Goal: Task Accomplishment & Management: Use online tool/utility

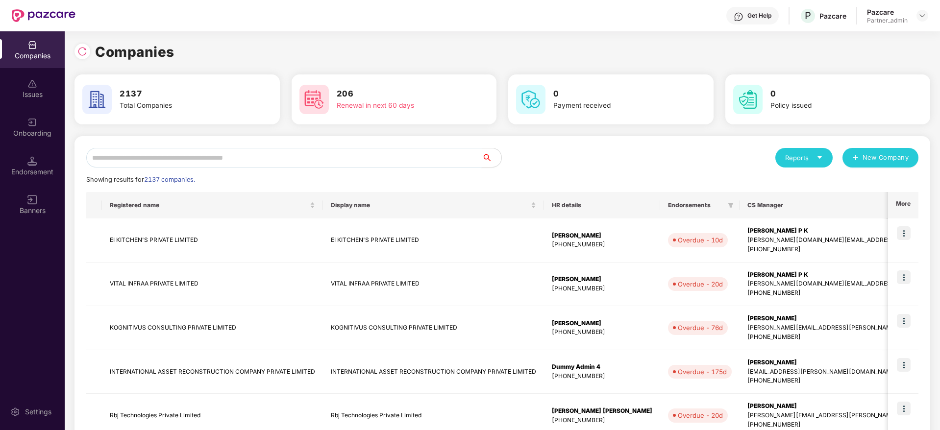
click at [253, 151] on input "text" at bounding box center [284, 158] width 396 height 20
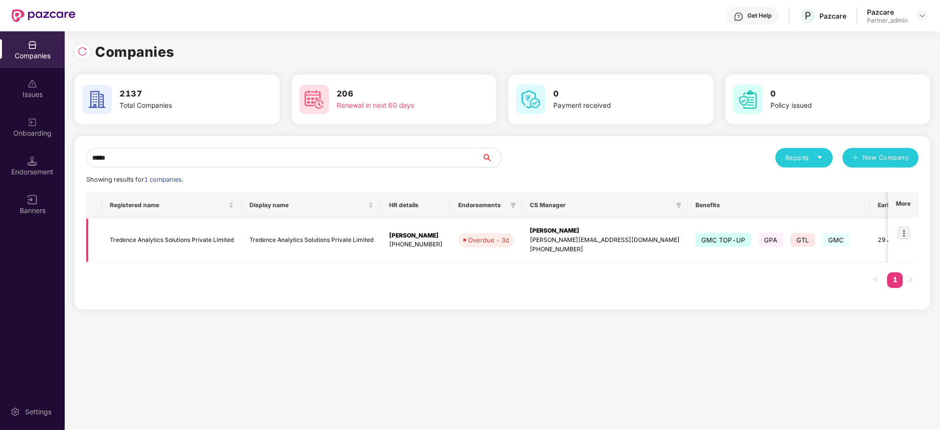
type input "*****"
click at [907, 233] on img at bounding box center [904, 234] width 14 height 14
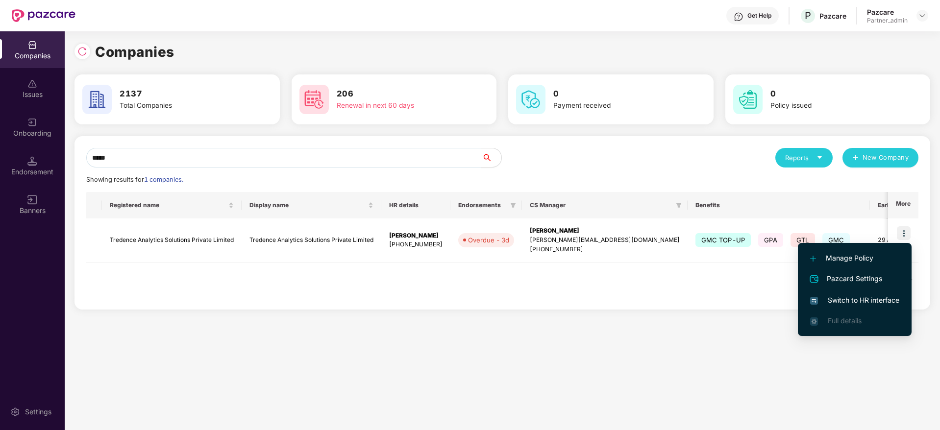
click at [841, 297] on span "Switch to HR interface" at bounding box center [854, 300] width 89 height 11
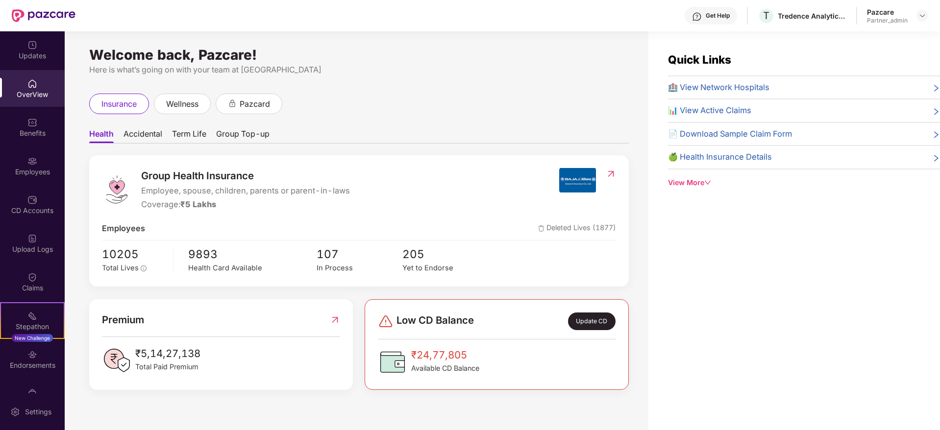
click at [32, 362] on div "Endorsements" at bounding box center [32, 366] width 65 height 10
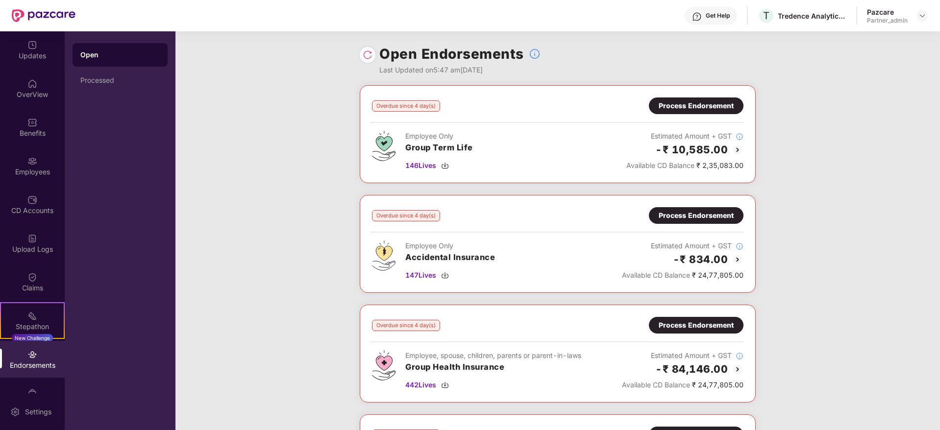
click at [365, 53] on img at bounding box center [368, 55] width 10 height 10
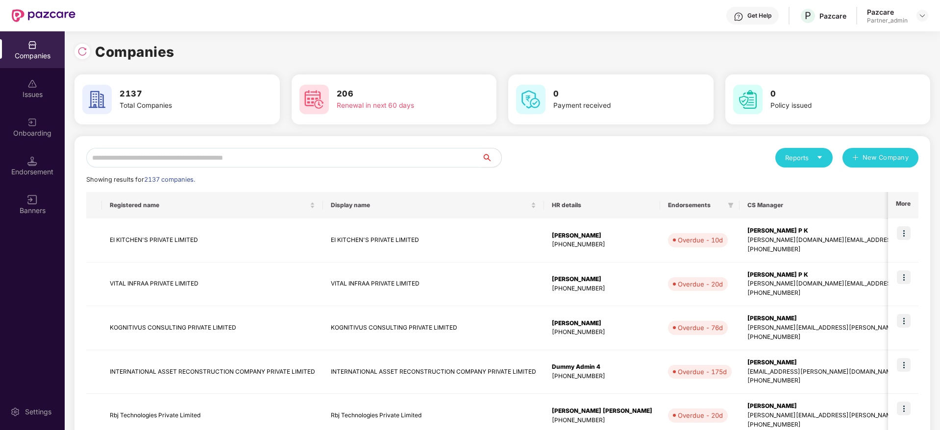
click at [146, 159] on input "text" at bounding box center [284, 158] width 396 height 20
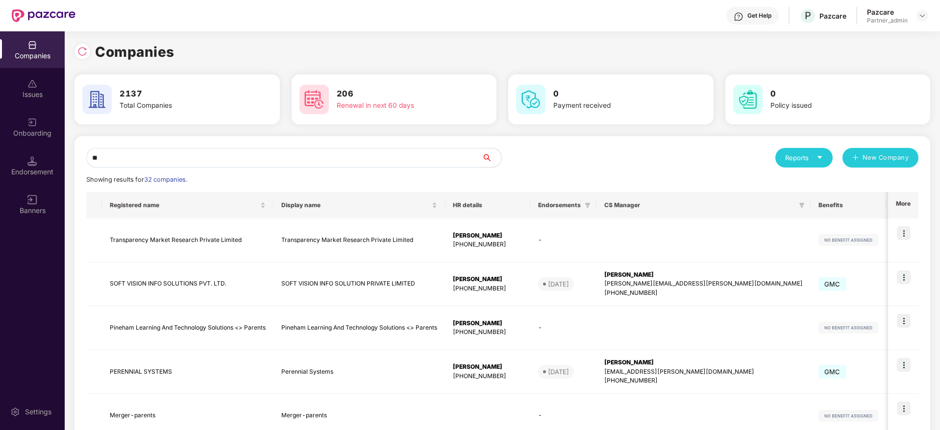
type input "*"
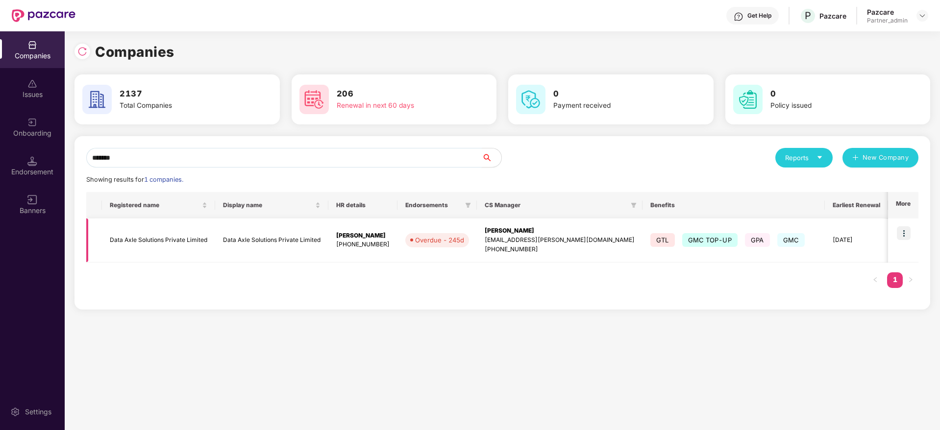
type input "*******"
click at [905, 232] on img at bounding box center [904, 234] width 14 height 14
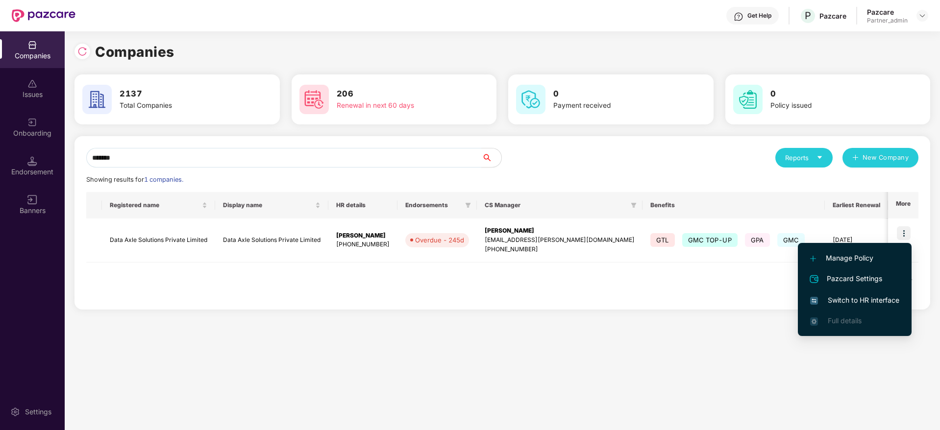
click at [833, 303] on span "Switch to HR interface" at bounding box center [854, 300] width 89 height 11
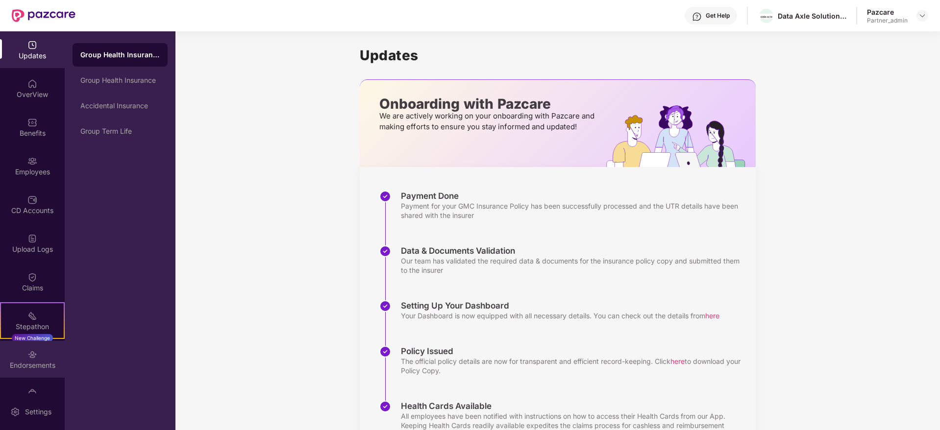
click at [19, 368] on div "Endorsements" at bounding box center [32, 366] width 65 height 10
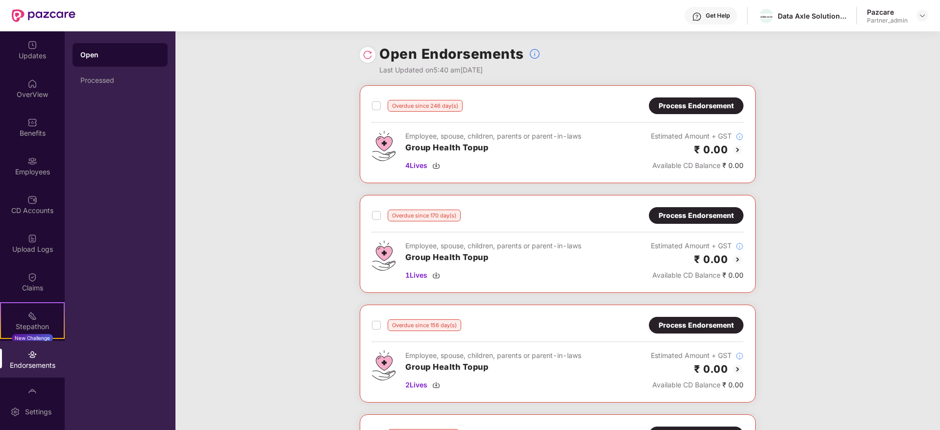
click at [363, 57] on img at bounding box center [368, 55] width 10 height 10
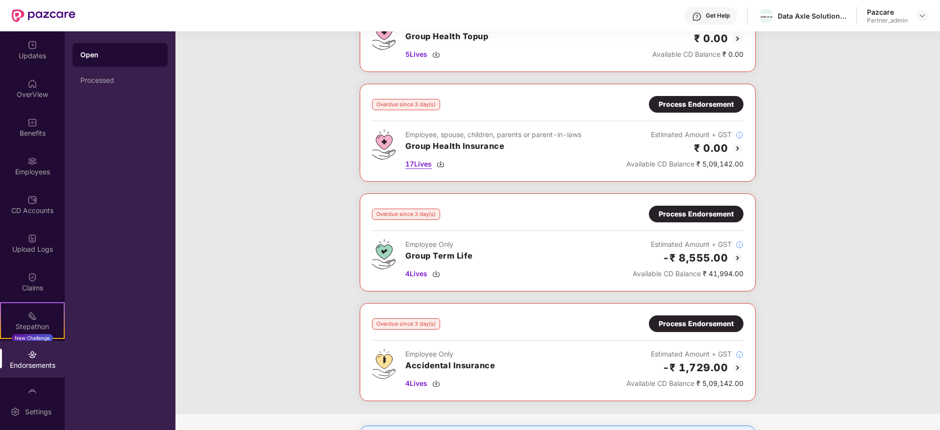
scroll to position [650, 0]
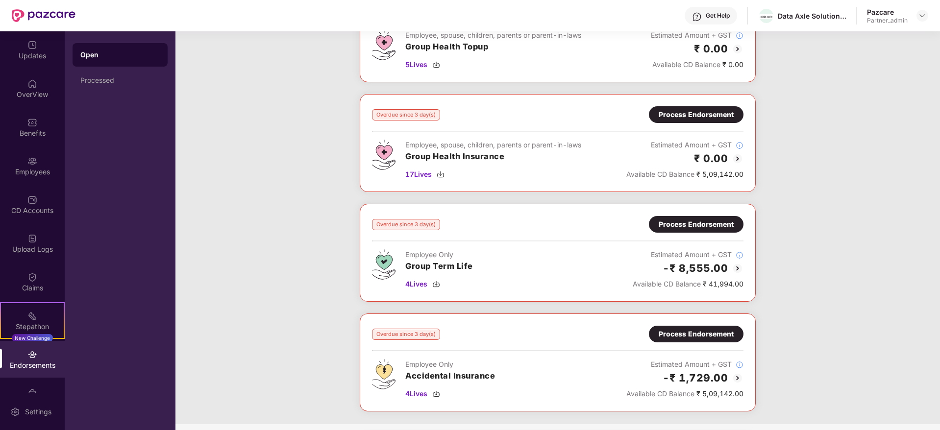
click at [438, 173] on img at bounding box center [441, 175] width 8 height 8
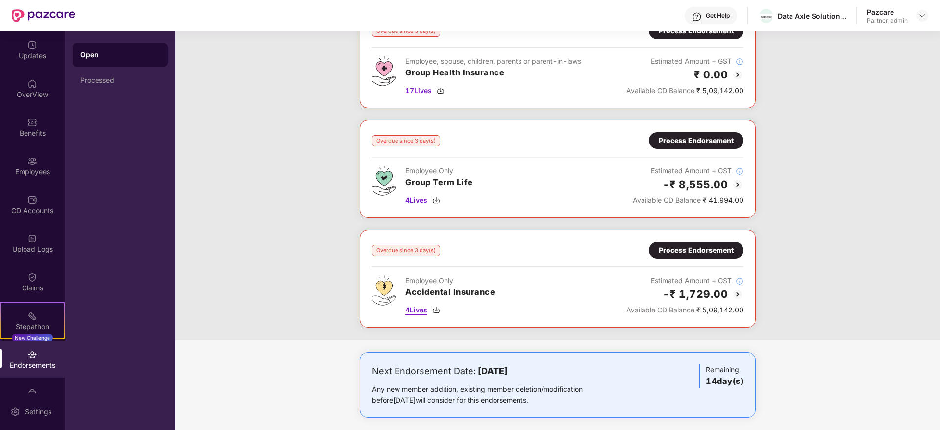
click at [438, 310] on img at bounding box center [436, 310] width 8 height 8
click at [436, 310] on img at bounding box center [436, 310] width 8 height 8
click at [437, 201] on img at bounding box center [436, 201] width 8 height 8
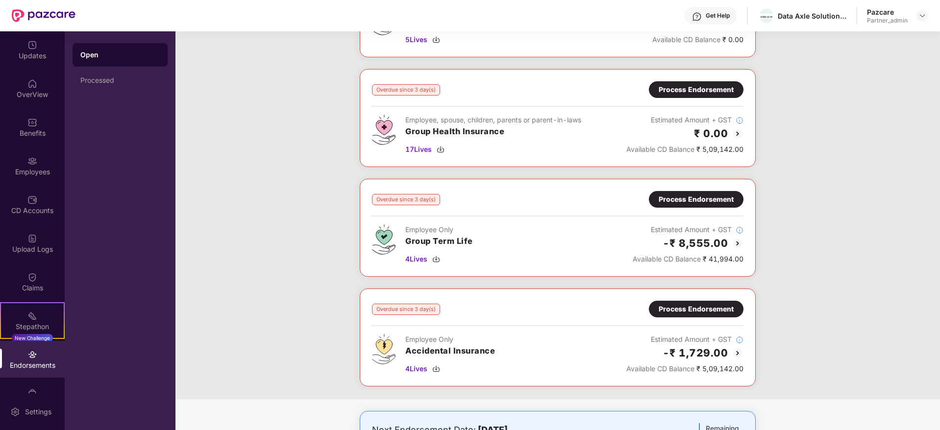
click at [681, 90] on div "Process Endorsement" at bounding box center [696, 89] width 75 height 11
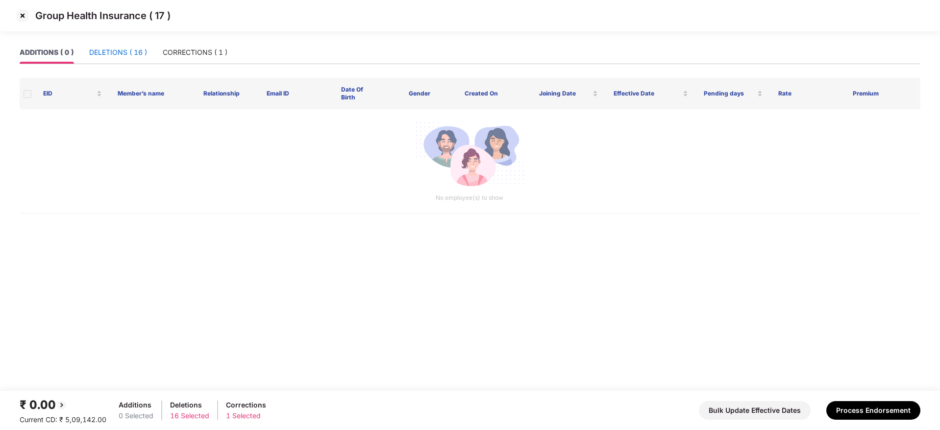
click at [102, 53] on div "DELETIONS ( 16 )" at bounding box center [118, 52] width 58 height 11
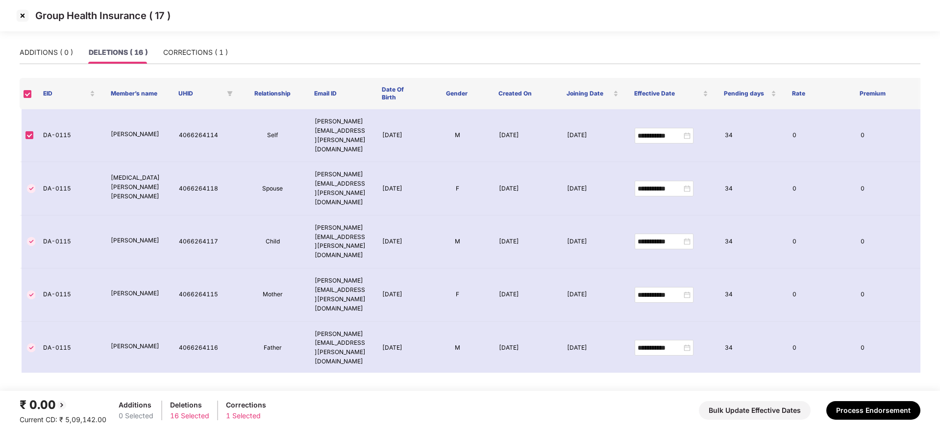
click at [891, 400] on div "₹ 0.00 Current CD: ₹ 5,09,142.00 Additions 0 Selected Deletions 16 Selected Cor…" at bounding box center [470, 410] width 901 height 29
click at [892, 408] on button "Process Endorsement" at bounding box center [874, 411] width 94 height 19
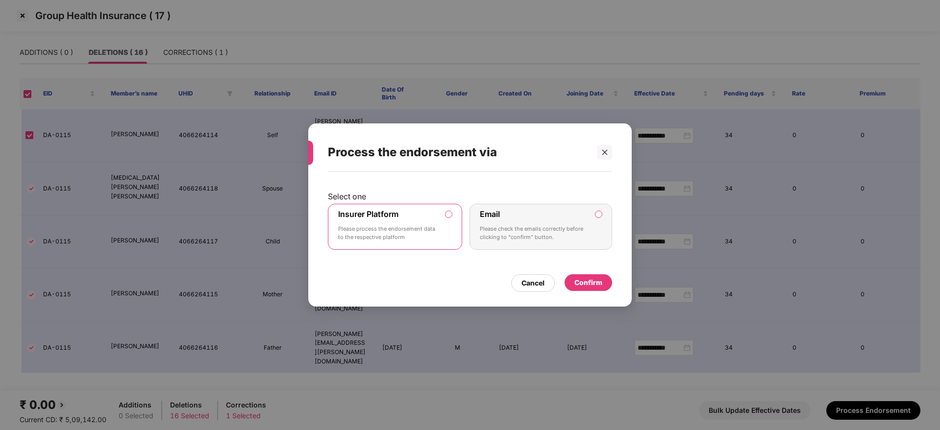
click at [590, 280] on div "Confirm" at bounding box center [589, 283] width 28 height 11
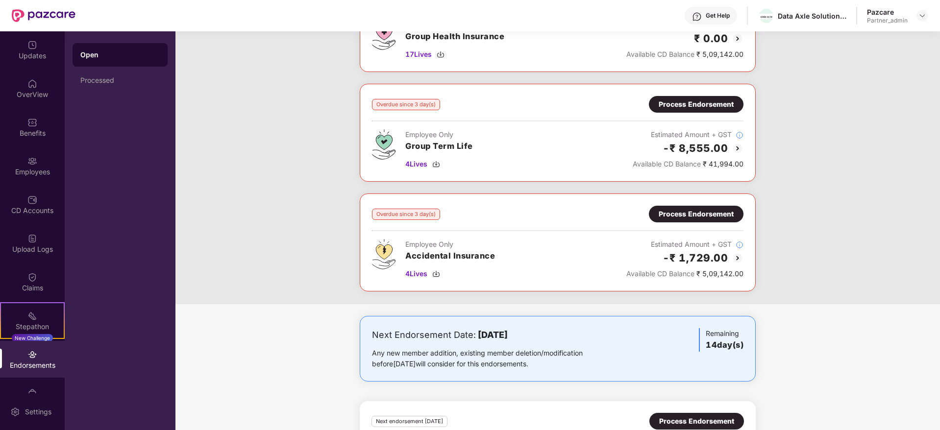
scroll to position [772, 0]
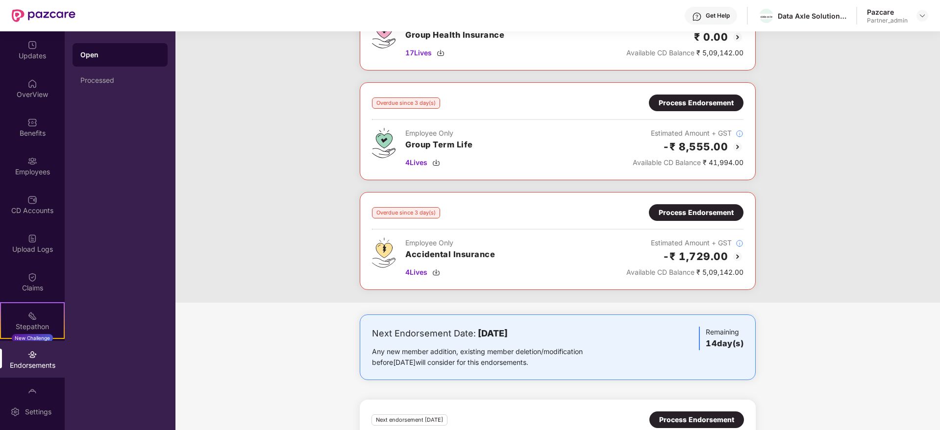
click at [683, 215] on div "Process Endorsement" at bounding box center [696, 212] width 75 height 11
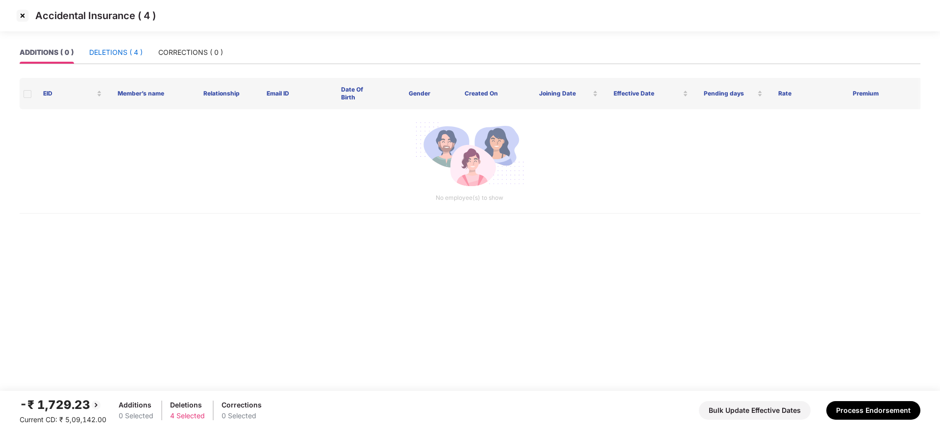
click at [116, 53] on div "DELETIONS ( 4 )" at bounding box center [115, 52] width 53 height 11
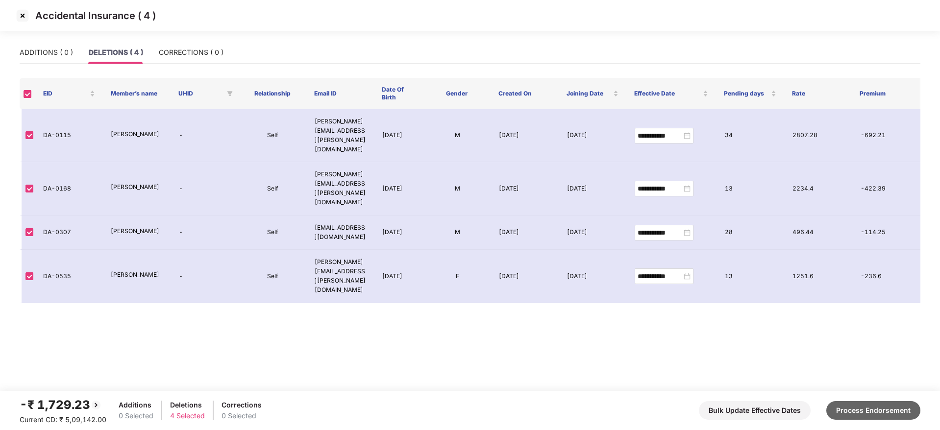
click at [893, 409] on button "Process Endorsement" at bounding box center [874, 411] width 94 height 19
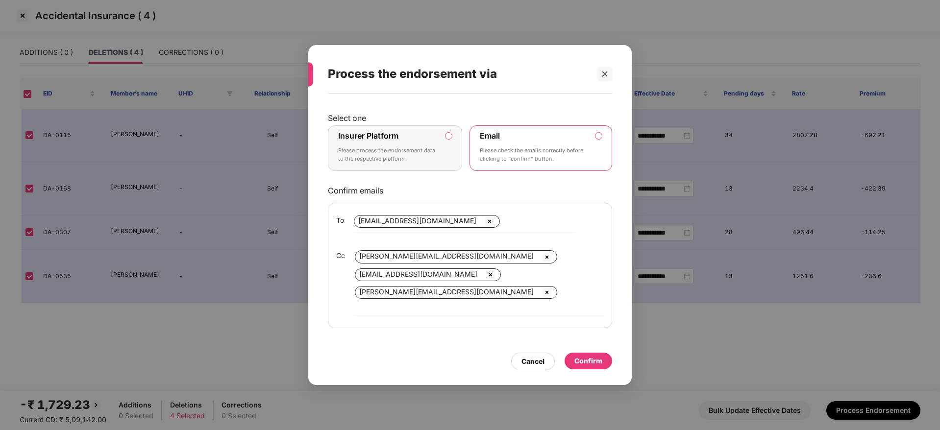
click at [405, 151] on div "Insurer Platform Please process the endorsement data to the respective platform" at bounding box center [388, 148] width 100 height 35
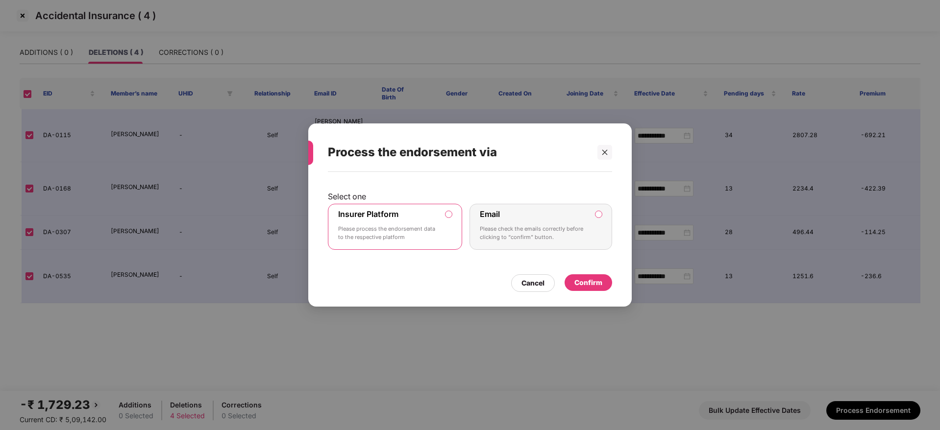
click at [581, 286] on div "Confirm" at bounding box center [589, 283] width 28 height 11
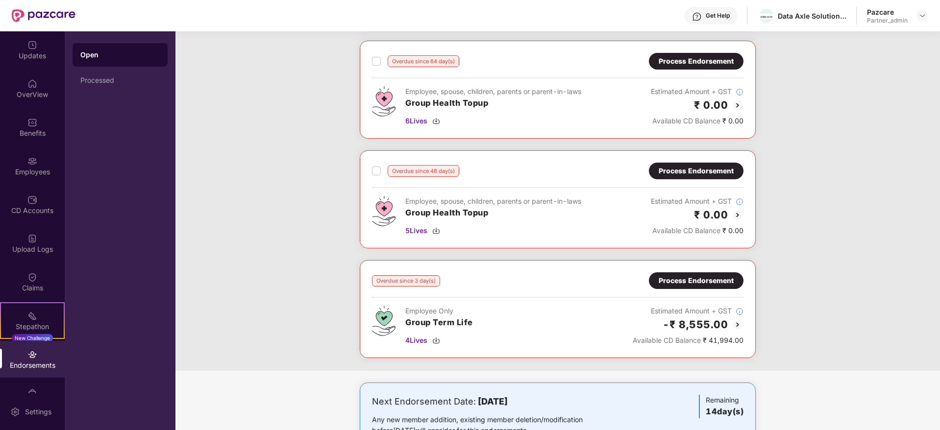
scroll to position [481, 0]
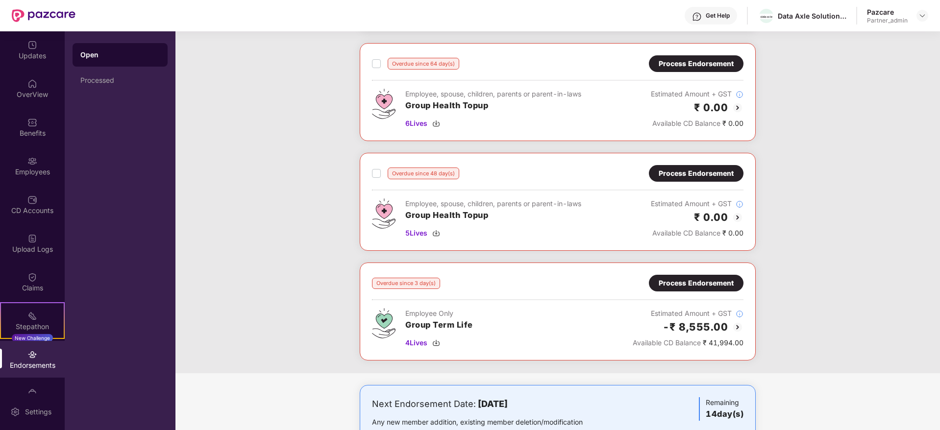
click at [690, 286] on div "Process Endorsement" at bounding box center [696, 283] width 75 height 11
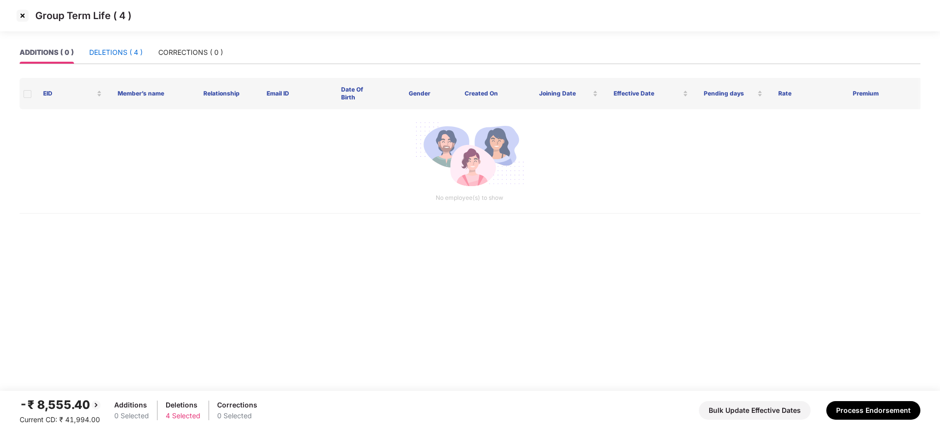
click at [124, 50] on div "DELETIONS ( 4 )" at bounding box center [115, 52] width 53 height 11
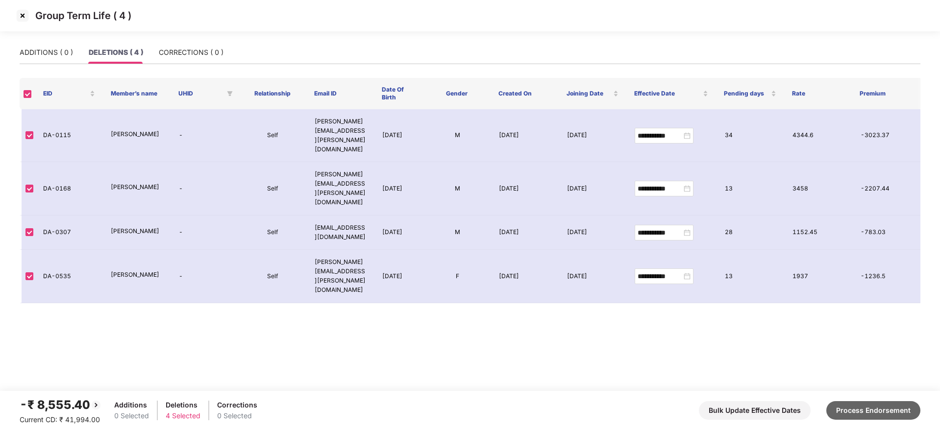
click at [889, 409] on button "Process Endorsement" at bounding box center [874, 411] width 94 height 19
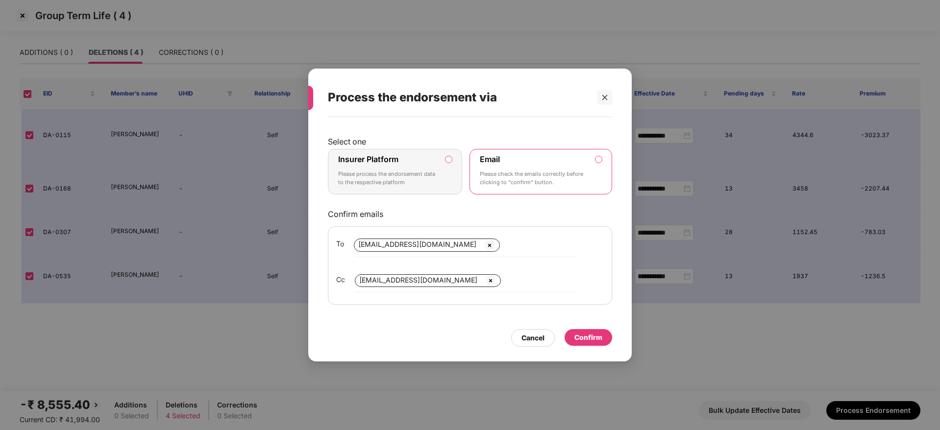
click at [382, 176] on p "Please process the endorsement data to the respective platform" at bounding box center [388, 178] width 100 height 17
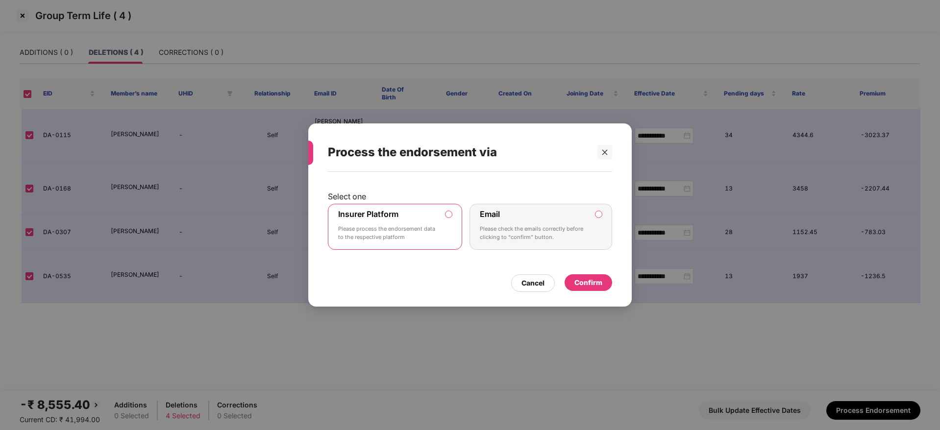
click at [596, 288] on div "Confirm" at bounding box center [589, 283] width 48 height 17
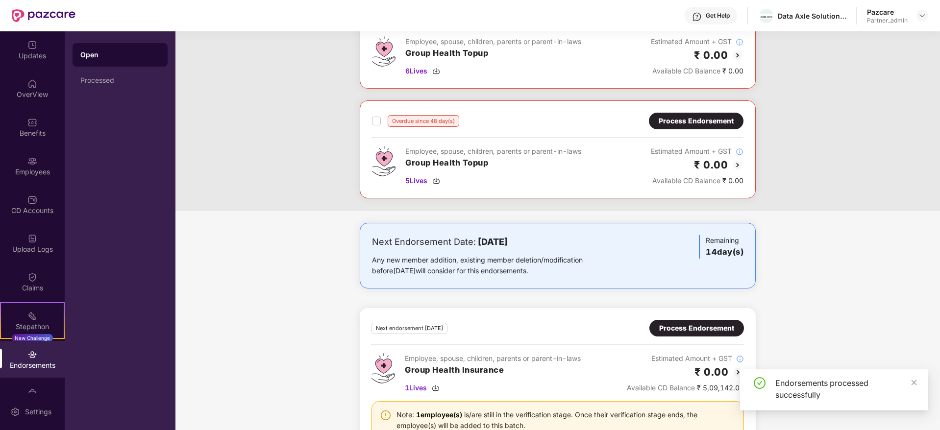
scroll to position [575, 0]
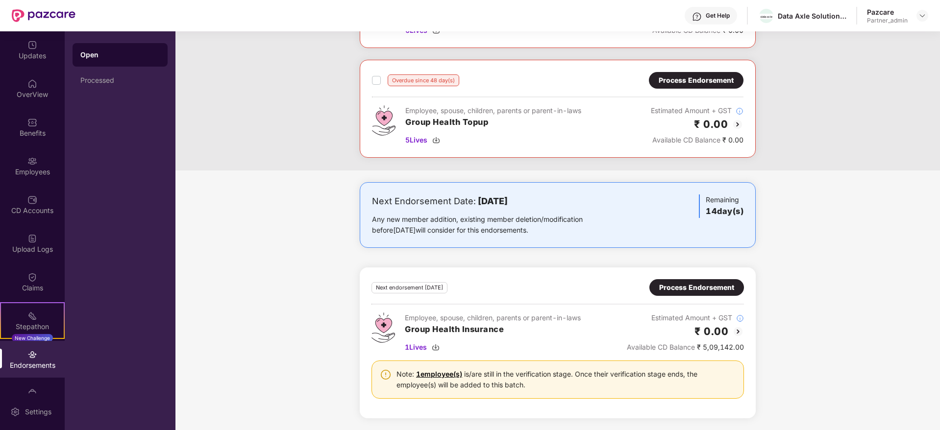
click at [684, 286] on div "Process Endorsement" at bounding box center [696, 287] width 75 height 11
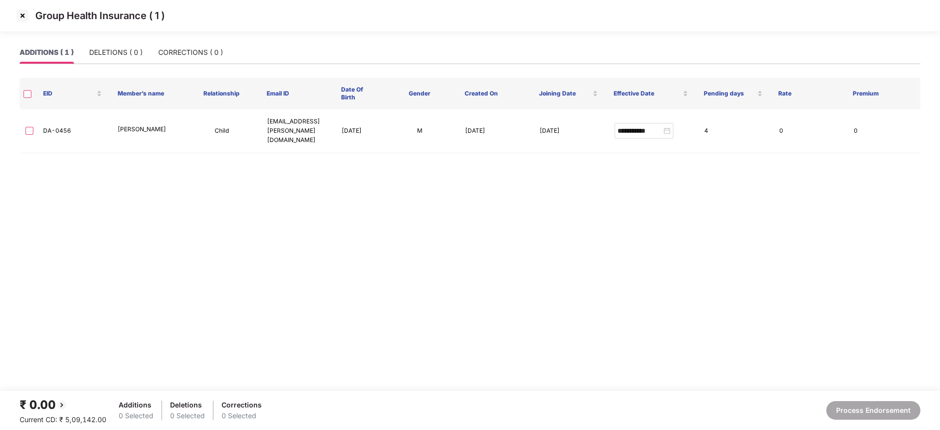
click at [21, 16] on img at bounding box center [23, 16] width 16 height 16
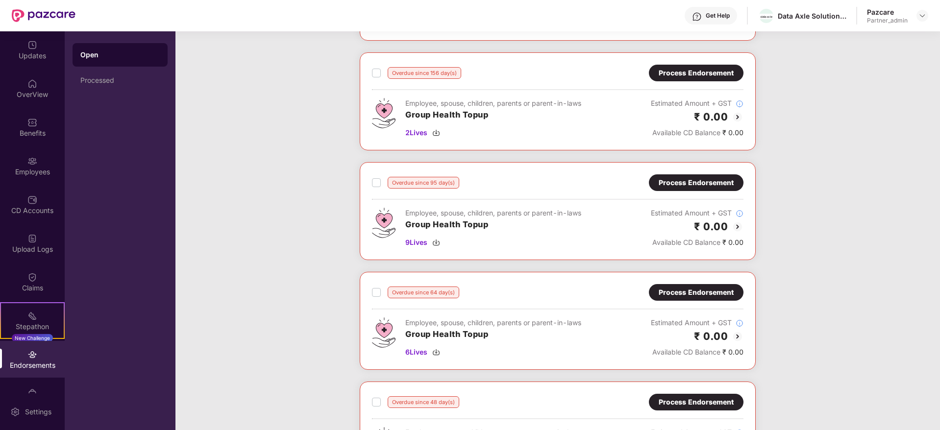
scroll to position [575, 0]
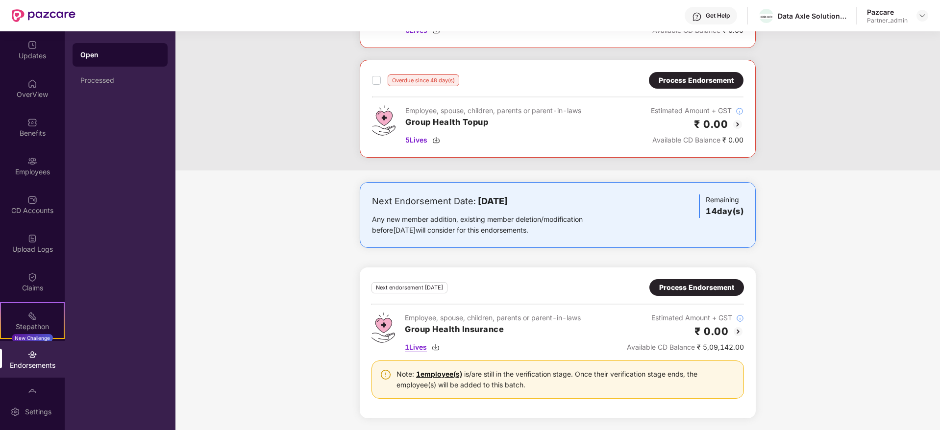
click at [434, 347] on img at bounding box center [436, 348] width 8 height 8
click at [706, 284] on div "Process Endorsement" at bounding box center [696, 287] width 75 height 11
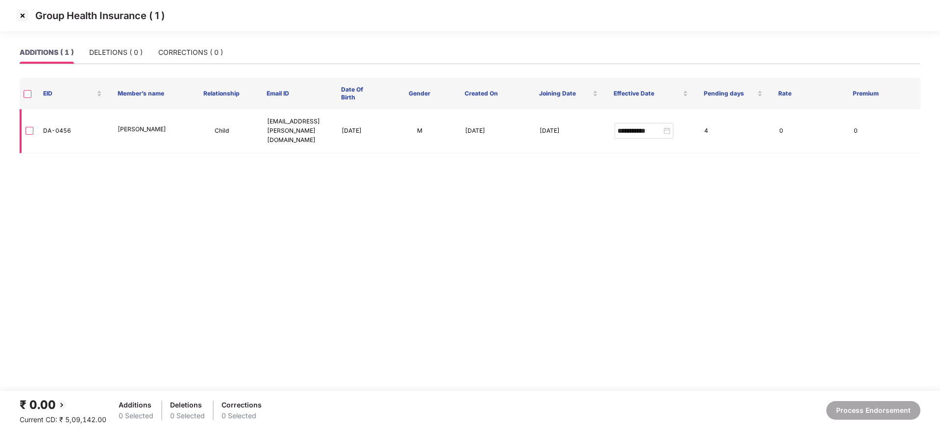
click at [31, 129] on td at bounding box center [28, 131] width 16 height 44
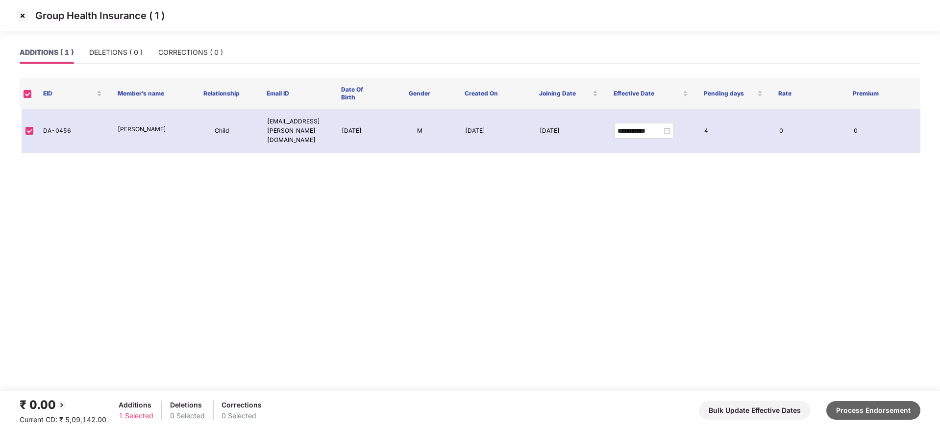
click at [863, 407] on button "Process Endorsement" at bounding box center [874, 411] width 94 height 19
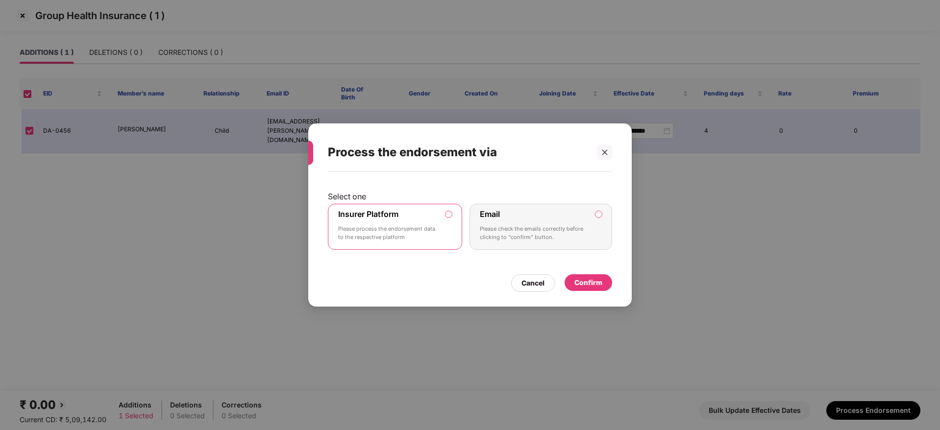
click at [598, 286] on div "Confirm" at bounding box center [589, 283] width 28 height 11
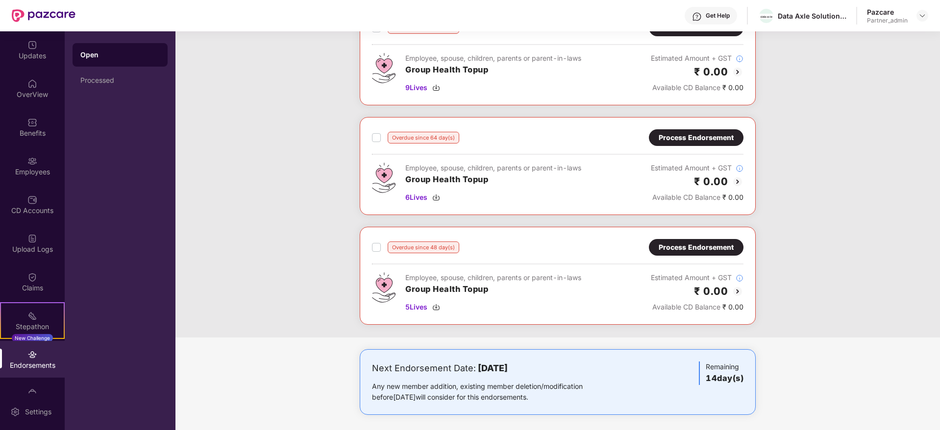
scroll to position [412, 0]
